Goal: Subscribe to service/newsletter

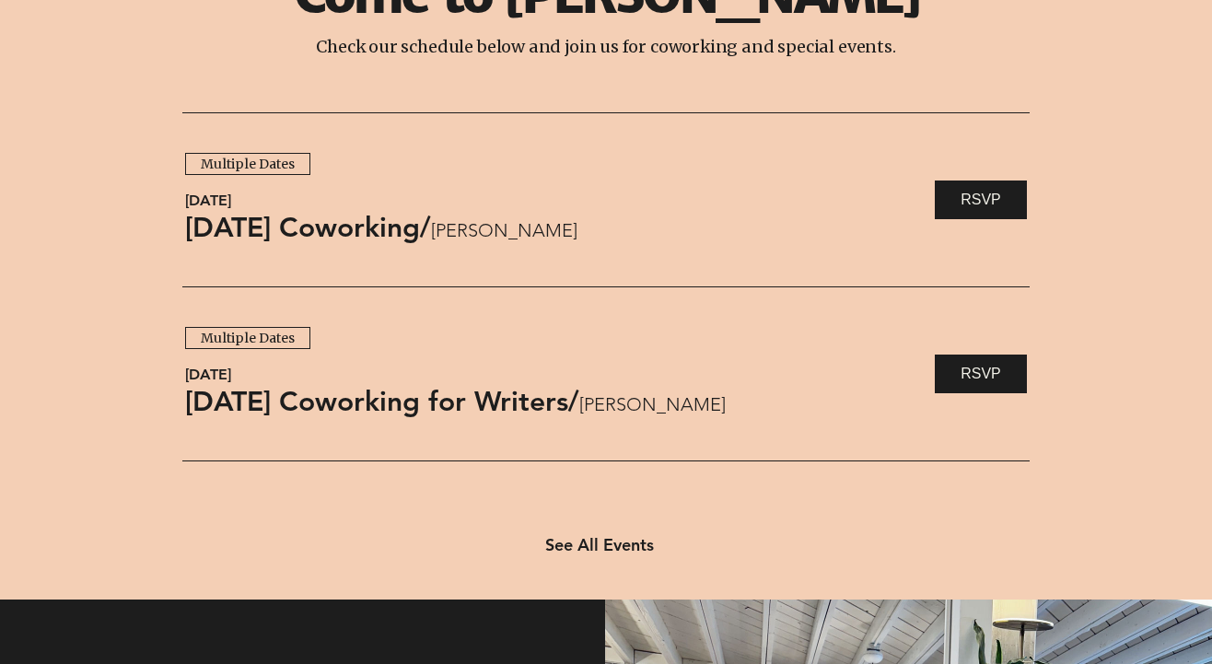
scroll to position [1422, 0]
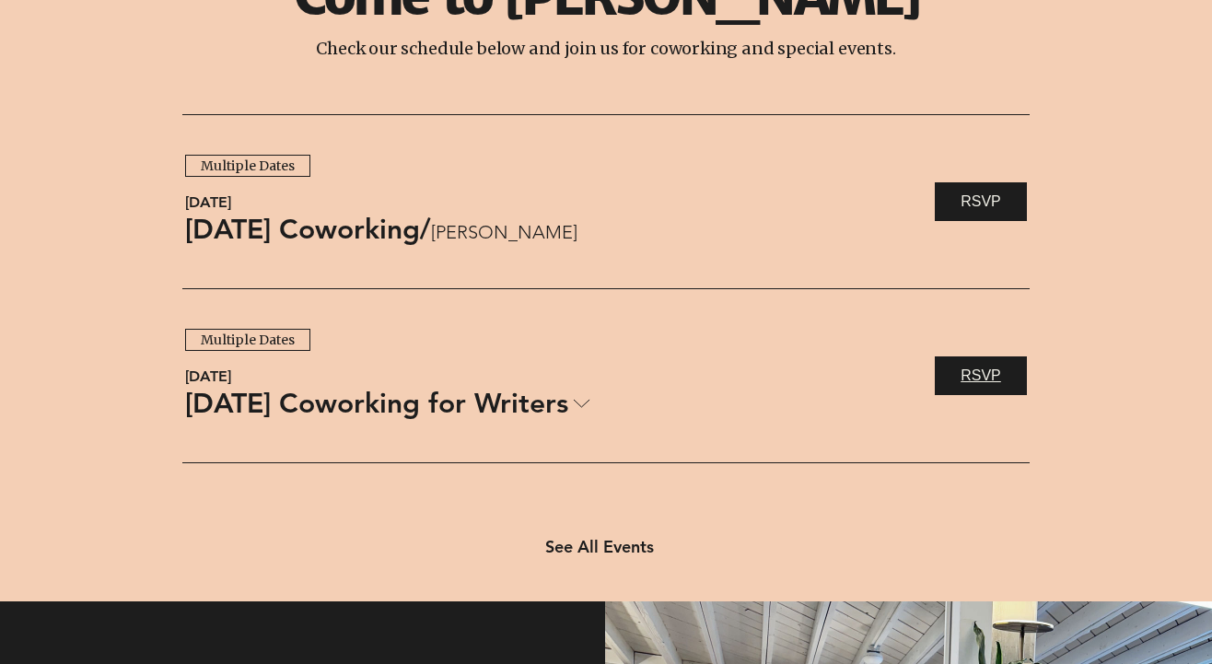
click at [979, 382] on span "RSVP" at bounding box center [980, 376] width 41 height 20
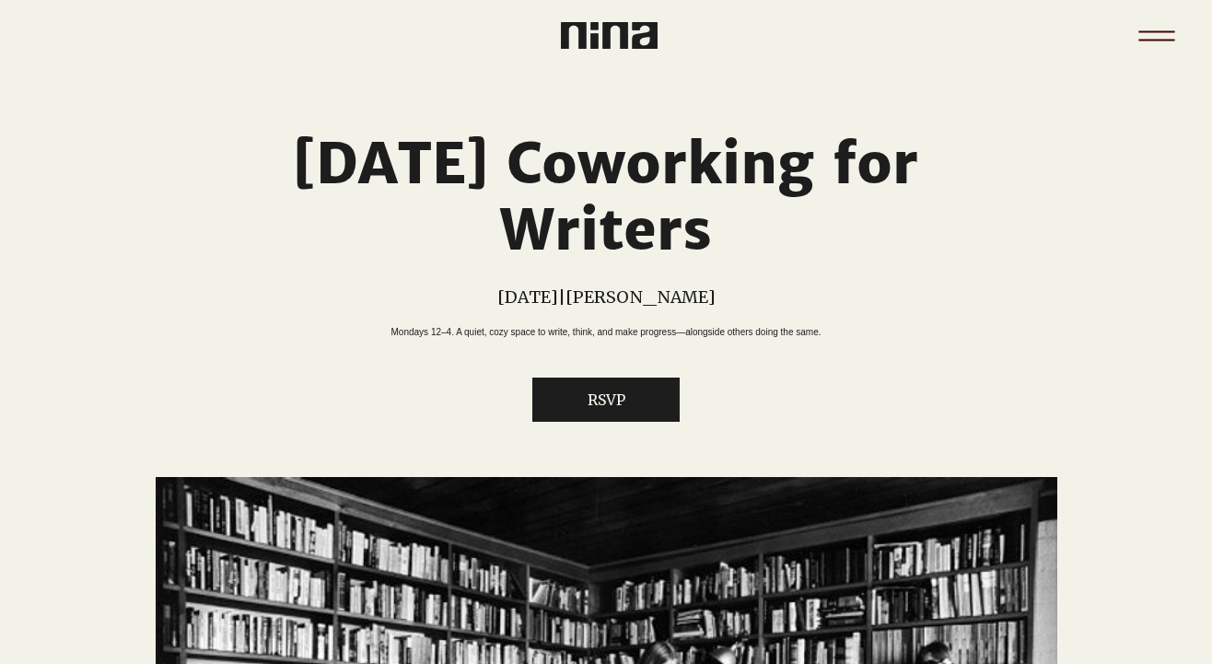
click at [1165, 34] on icon "Menu" at bounding box center [1156, 36] width 64 height 64
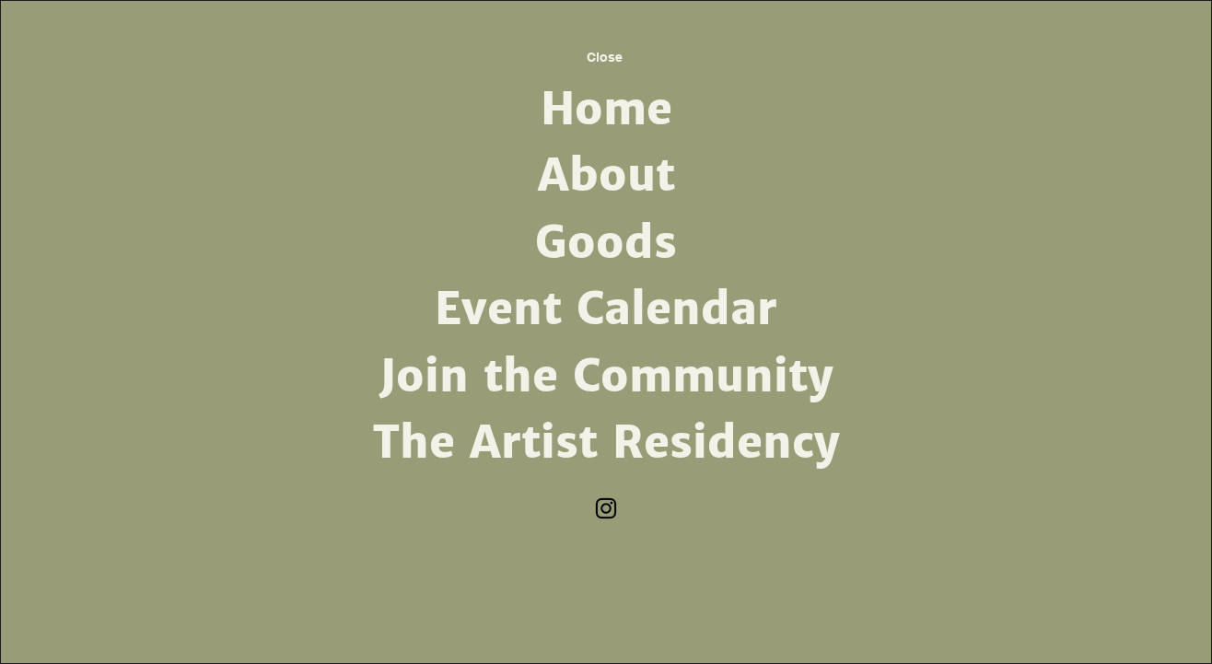
click at [671, 382] on link "Join the Community" at bounding box center [606, 376] width 481 height 66
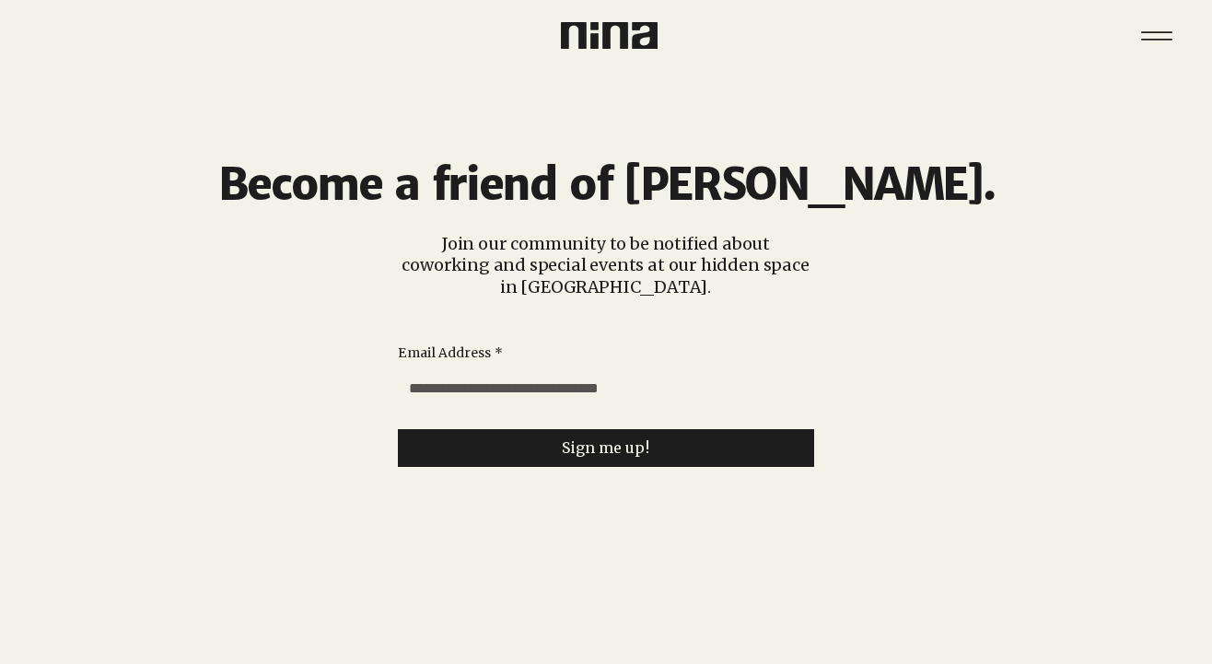
click at [657, 398] on input "Email Address *" at bounding box center [600, 388] width 405 height 37
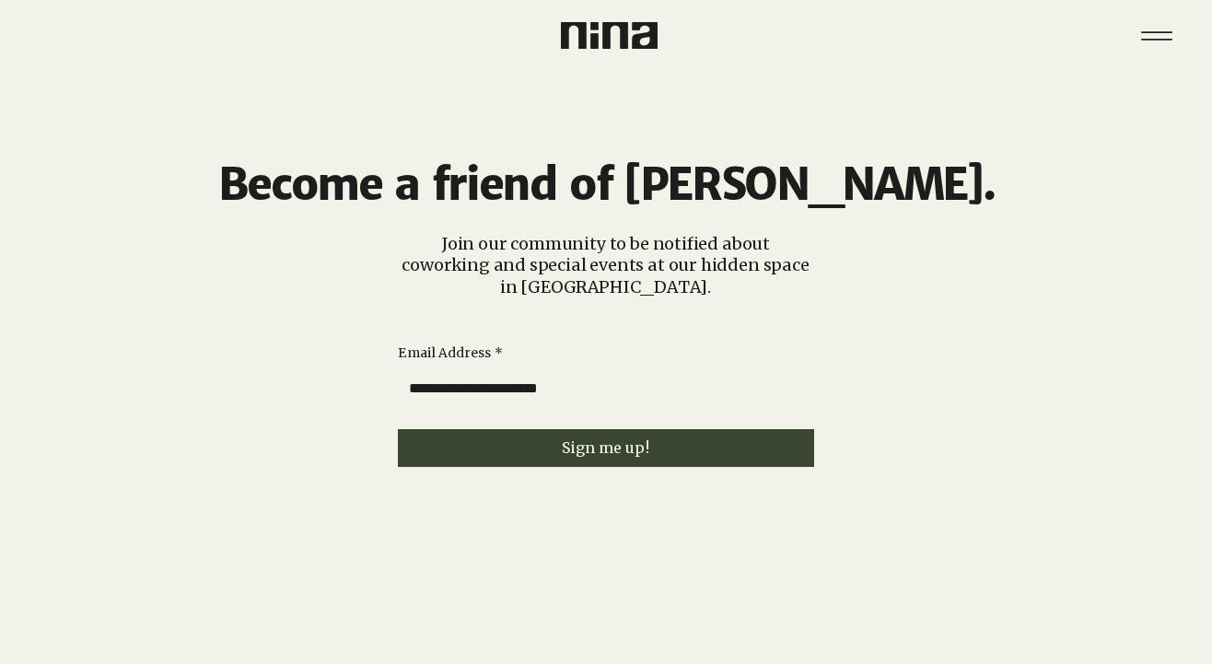
type input "**********"
click at [631, 447] on span "Sign me up!" at bounding box center [606, 447] width 88 height 17
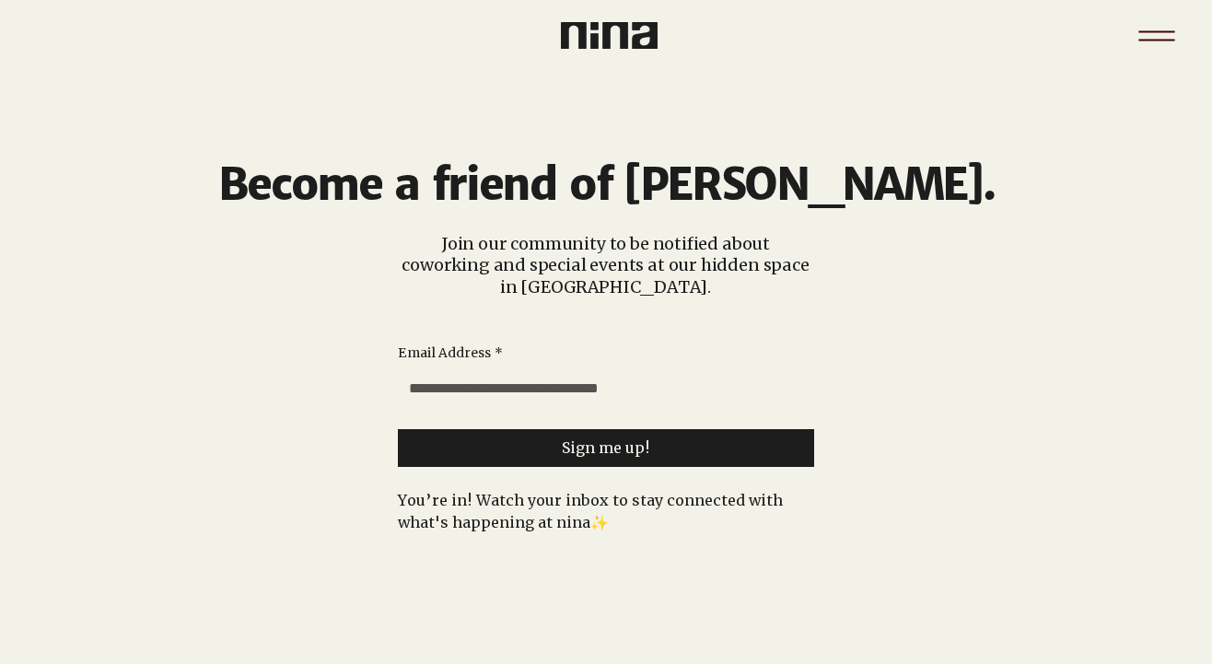
click at [1170, 25] on icon "Menu" at bounding box center [1156, 36] width 64 height 64
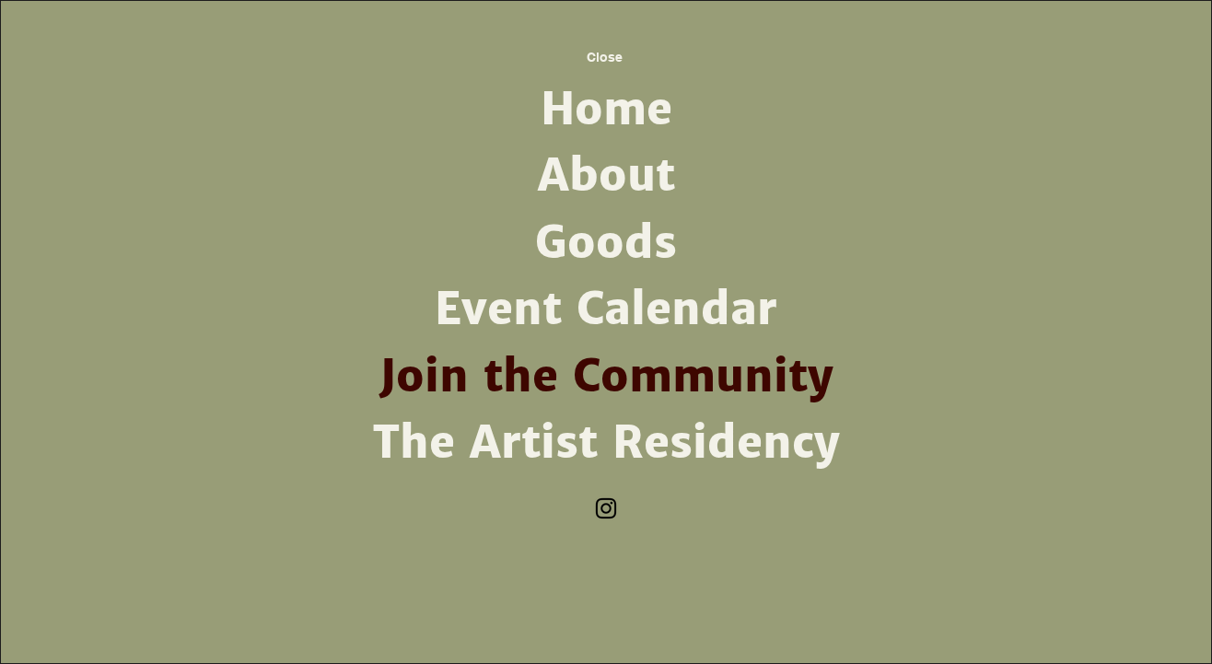
click at [621, 180] on link "About" at bounding box center [606, 176] width 481 height 66
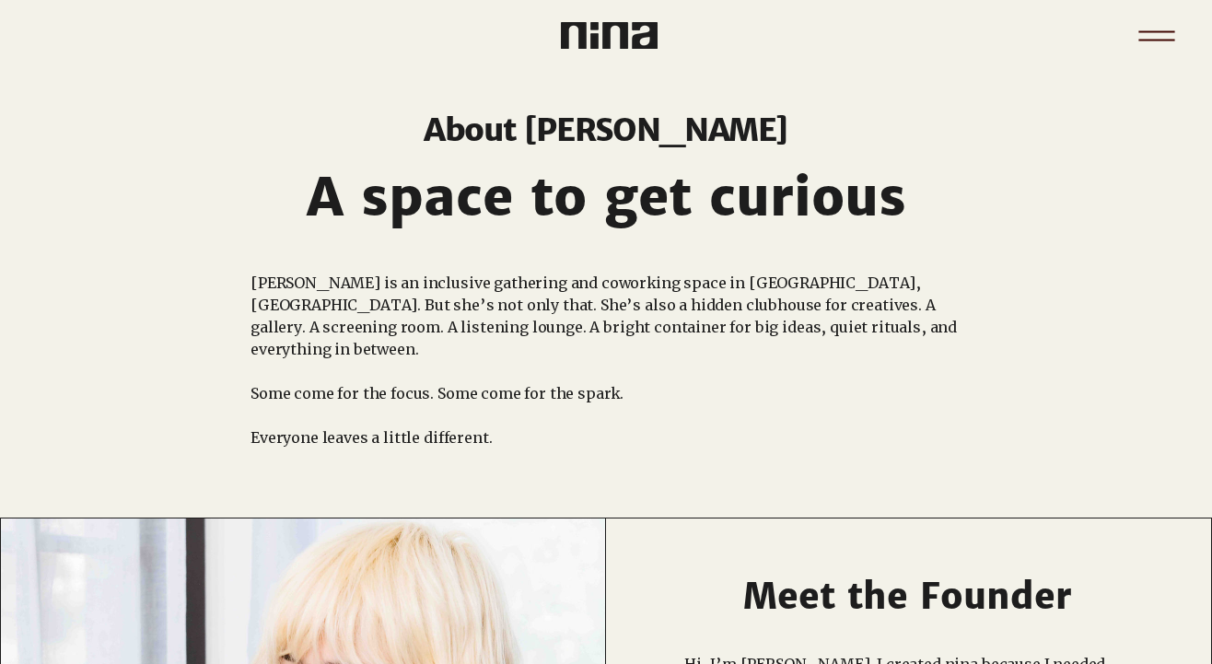
click at [1157, 35] on icon "Menu" at bounding box center [1156, 36] width 64 height 64
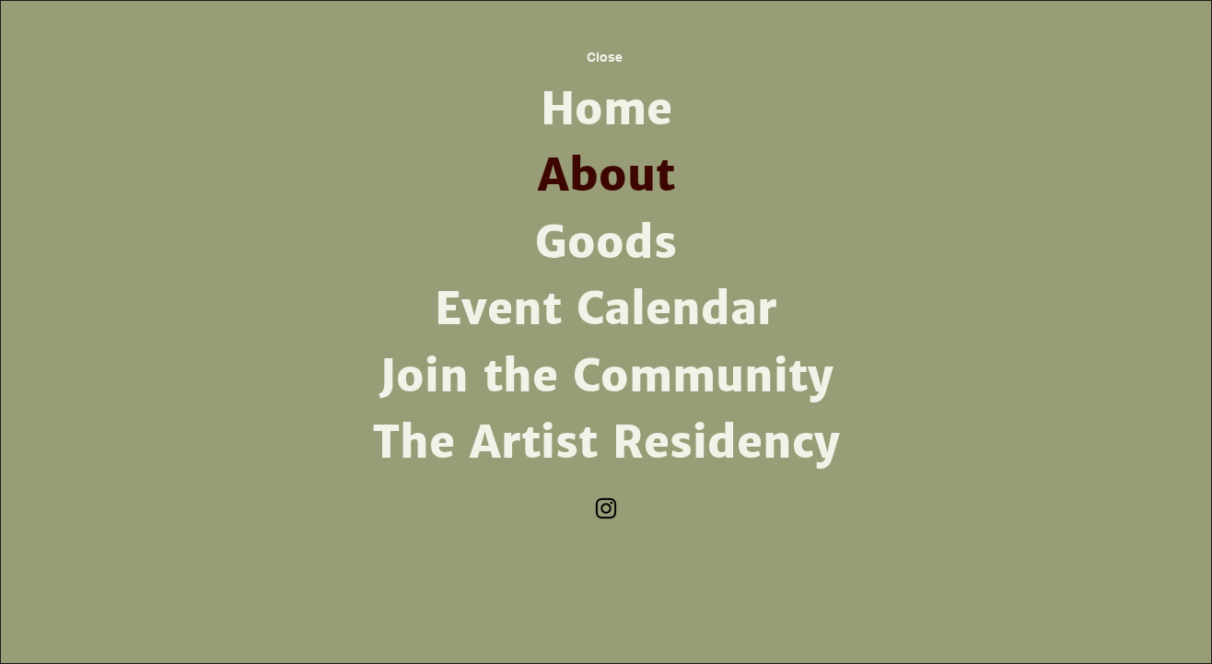
click at [604, 250] on link "Goods" at bounding box center [606, 243] width 481 height 66
